Goal: Task Accomplishment & Management: Complete application form

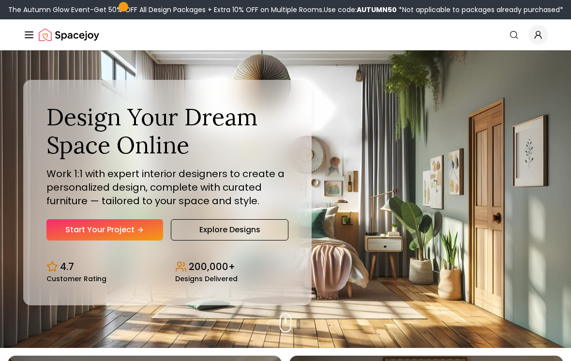
scroll to position [14, 0]
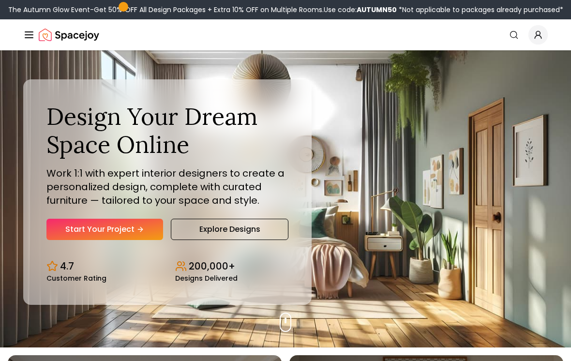
click at [75, 236] on link "Start Your Project" at bounding box center [104, 229] width 117 height 21
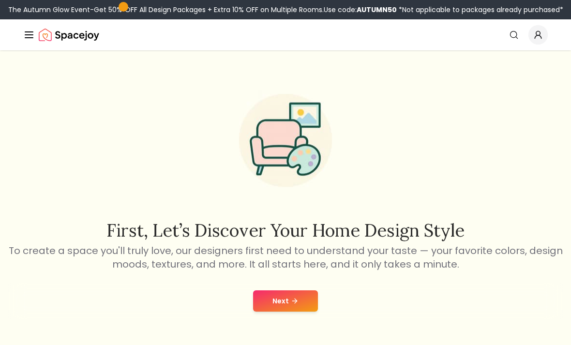
click at [292, 306] on button "Next" at bounding box center [285, 300] width 65 height 21
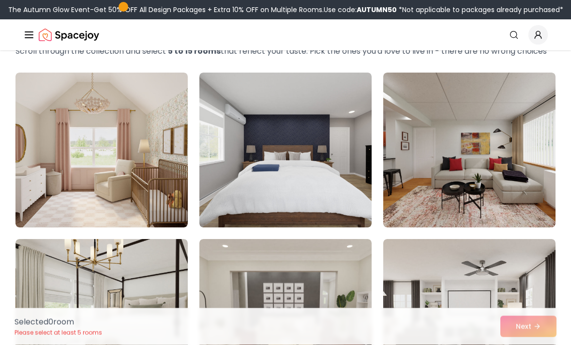
scroll to position [59, 0]
click at [51, 163] on img at bounding box center [101, 150] width 172 height 155
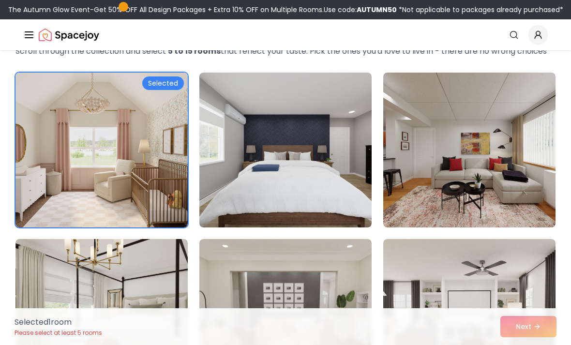
click at [533, 344] on div "Selected 1 room Please select at least 5 rooms Next" at bounding box center [285, 326] width 557 height 37
click at [529, 344] on div "Selected 1 room Please select at least 5 rooms Next" at bounding box center [285, 326] width 557 height 37
click at [55, 162] on img at bounding box center [101, 150] width 172 height 155
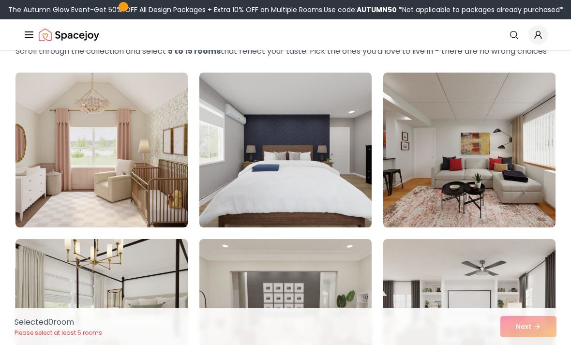
click at [537, 344] on div "Selected 0 room Please select at least 5 rooms Next" at bounding box center [285, 326] width 557 height 37
click at [536, 344] on div "Selected 0 room Please select at least 5 rooms Next" at bounding box center [285, 326] width 557 height 37
click at [531, 344] on div "Selected 0 room Please select at least 5 rooms Next" at bounding box center [285, 326] width 557 height 37
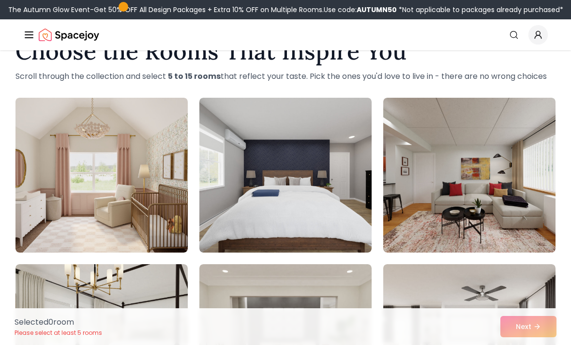
scroll to position [0, 0]
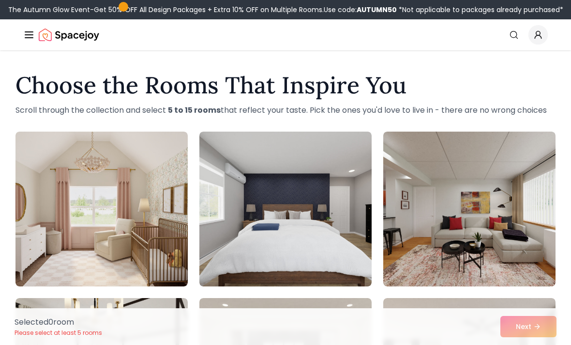
click at [85, 202] on img at bounding box center [101, 209] width 172 height 155
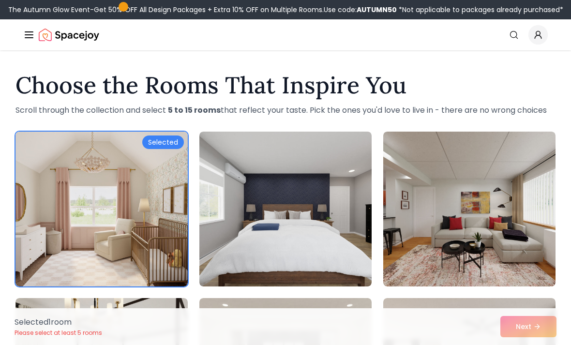
click at [84, 220] on img at bounding box center [101, 209] width 172 height 155
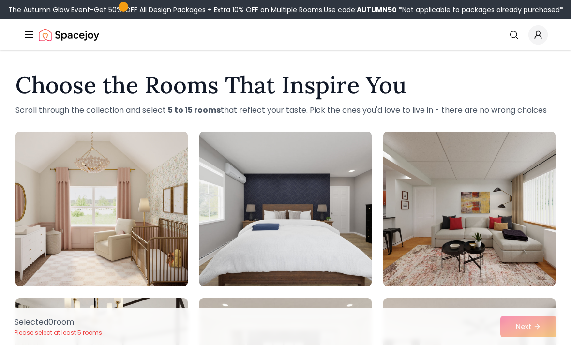
click at [83, 220] on img at bounding box center [101, 209] width 172 height 155
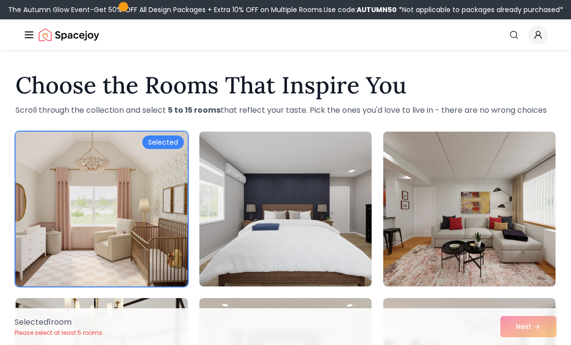
click at [176, 144] on div "Selected" at bounding box center [163, 142] width 42 height 14
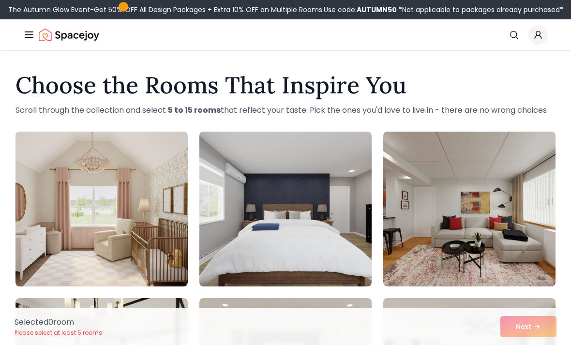
click at [536, 327] on div "Selected 0 room Please select at least 5 rooms Next" at bounding box center [285, 326] width 557 height 37
click at [86, 183] on img at bounding box center [101, 209] width 172 height 155
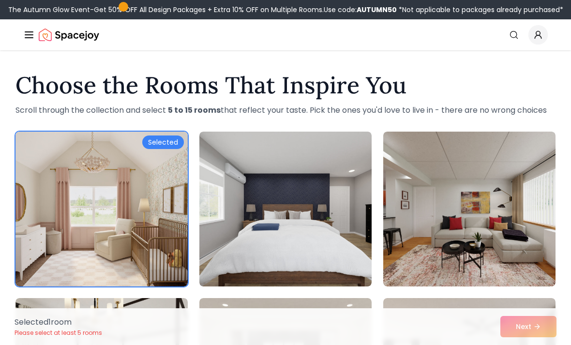
click at [316, 264] on img at bounding box center [285, 209] width 172 height 155
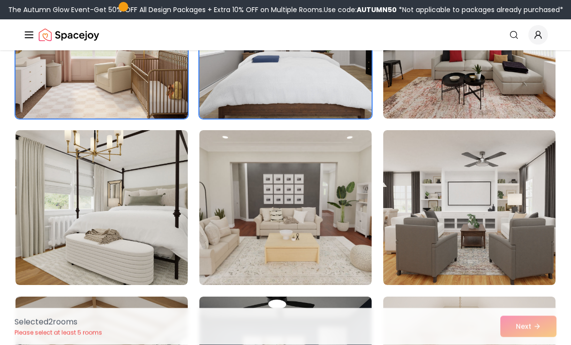
scroll to position [171, 0]
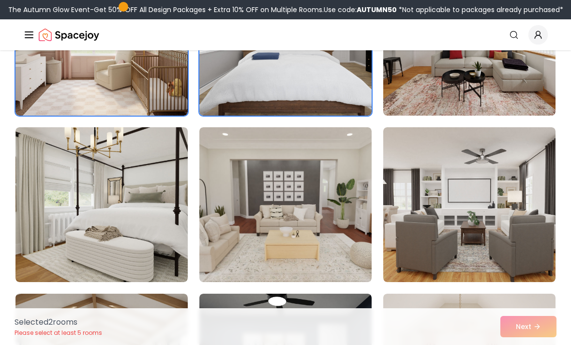
click at [67, 180] on img at bounding box center [101, 204] width 172 height 155
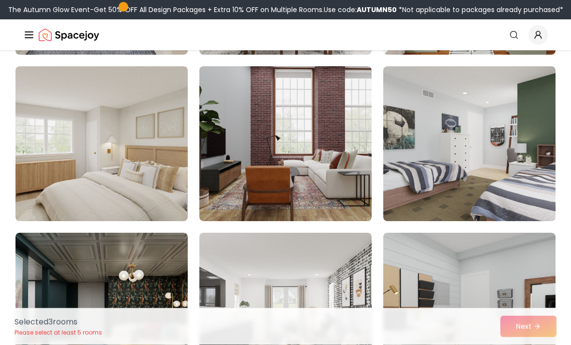
scroll to position [897, 0]
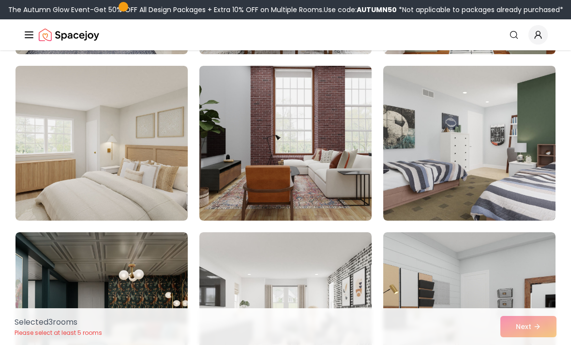
click at [53, 185] on img at bounding box center [101, 143] width 172 height 155
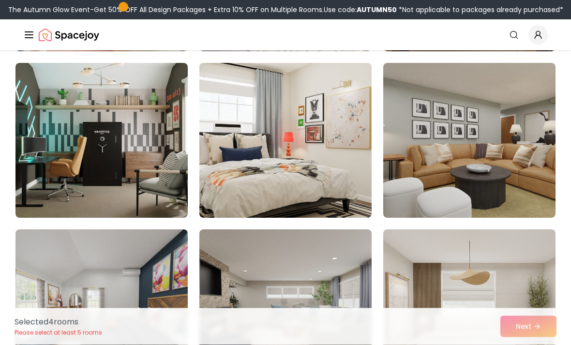
scroll to position [2234, 0]
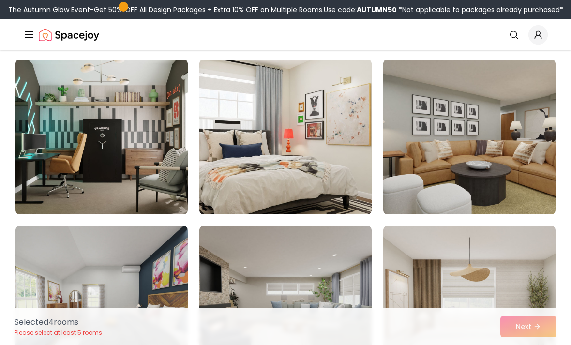
click at [351, 185] on img at bounding box center [285, 136] width 172 height 155
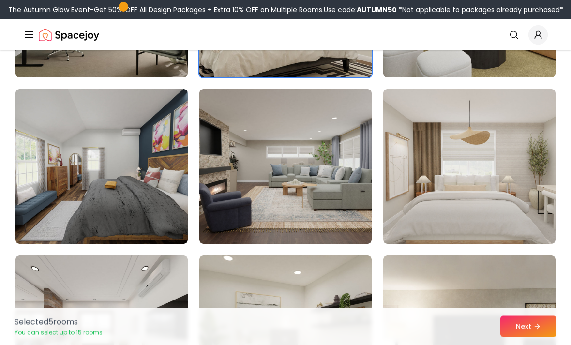
scroll to position [2371, 0]
click at [525, 219] on img at bounding box center [469, 166] width 172 height 155
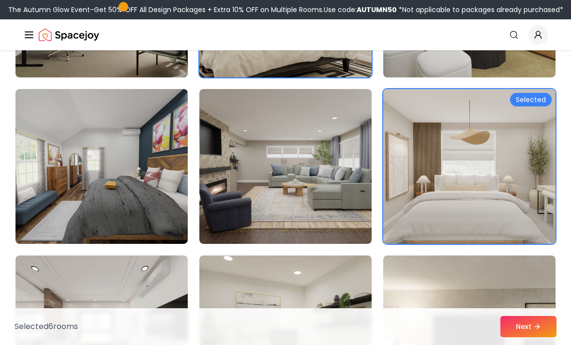
click at [532, 337] on button "Next" at bounding box center [528, 326] width 56 height 21
